Goal: Check status

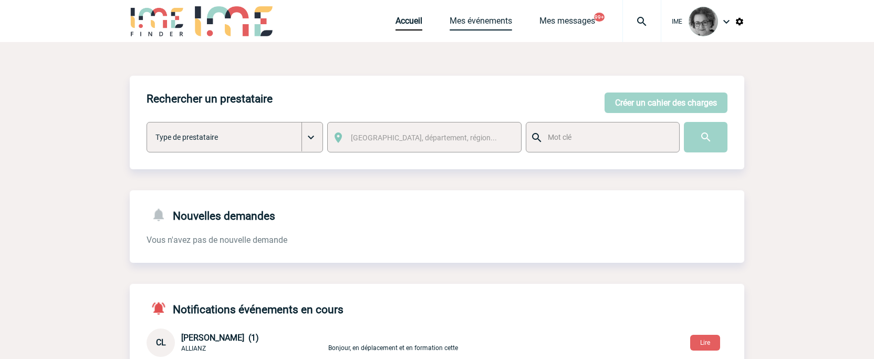
click at [491, 18] on link "Mes événements" at bounding box center [481, 23] width 63 height 15
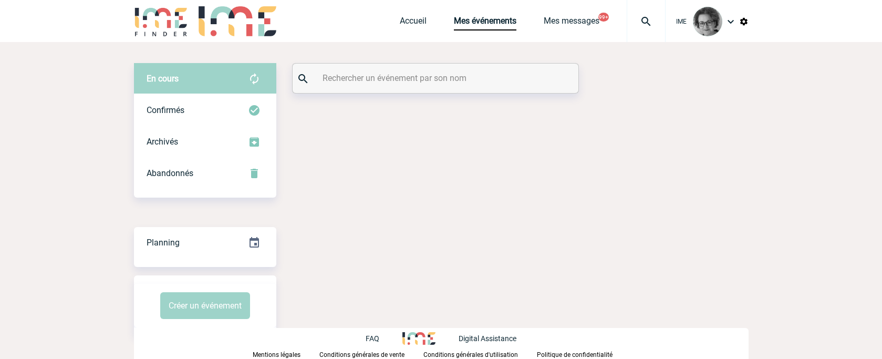
click at [448, 79] on input "text" at bounding box center [437, 77] width 234 height 15
paste input "Group Vivendi Africa"
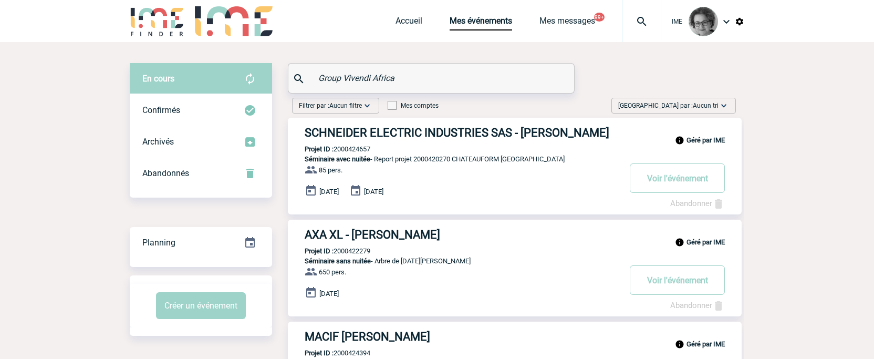
type input "Group Vivendi Africa"
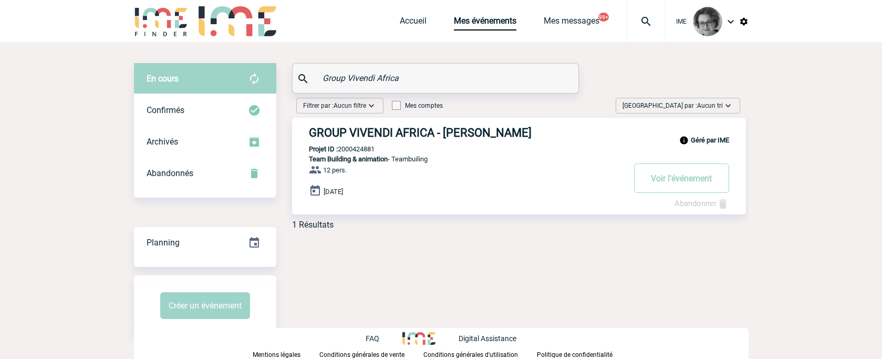
click at [650, 282] on div "En cours En cours Confirmés Archivés Abandonnés En cours Confirmés Archivés Aba…" at bounding box center [441, 199] width 615 height 315
